Goal: Ask a question

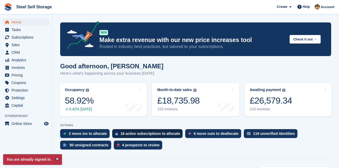
click at [159, 134] on div "18 active subscriptions to allocate" at bounding box center [150, 134] width 60 height 4
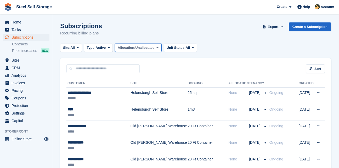
click at [143, 47] on span "Unallocated" at bounding box center [144, 47] width 19 height 5
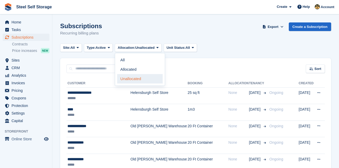
click at [132, 77] on link "Unallocated" at bounding box center [139, 78] width 45 height 9
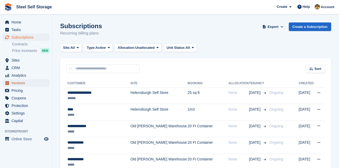
click at [22, 83] on span "Invoices" at bounding box center [26, 82] width 31 height 7
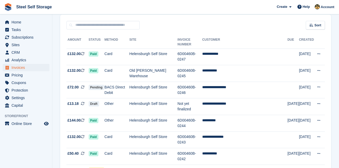
scroll to position [35, 0]
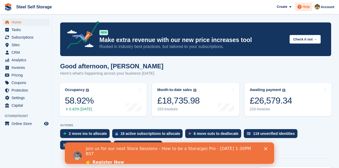
click at [306, 9] on span "Help" at bounding box center [305, 6] width 7 height 5
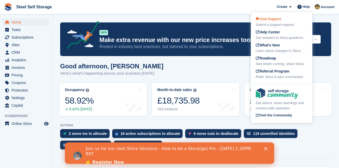
click at [279, 21] on span "Chat Support" at bounding box center [267, 19] width 25 height 4
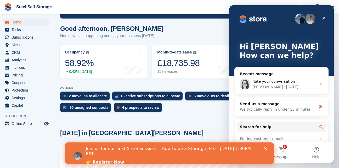
scroll to position [39, 0]
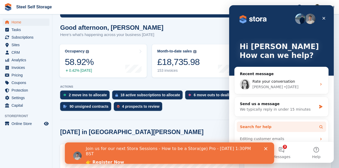
click at [275, 125] on button "Search for help" at bounding box center [280, 127] width 89 height 10
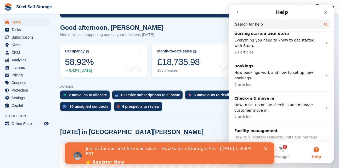
scroll to position [0, 0]
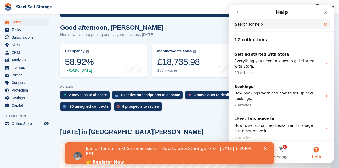
drag, startPoint x: 332, startPoint y: 45, endPoint x: 564, endPoint y: 43, distance: 231.7
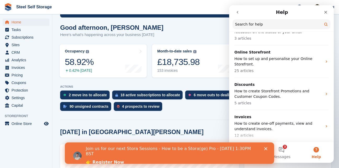
scroll to position [296, 0]
